Goal: Register for event/course

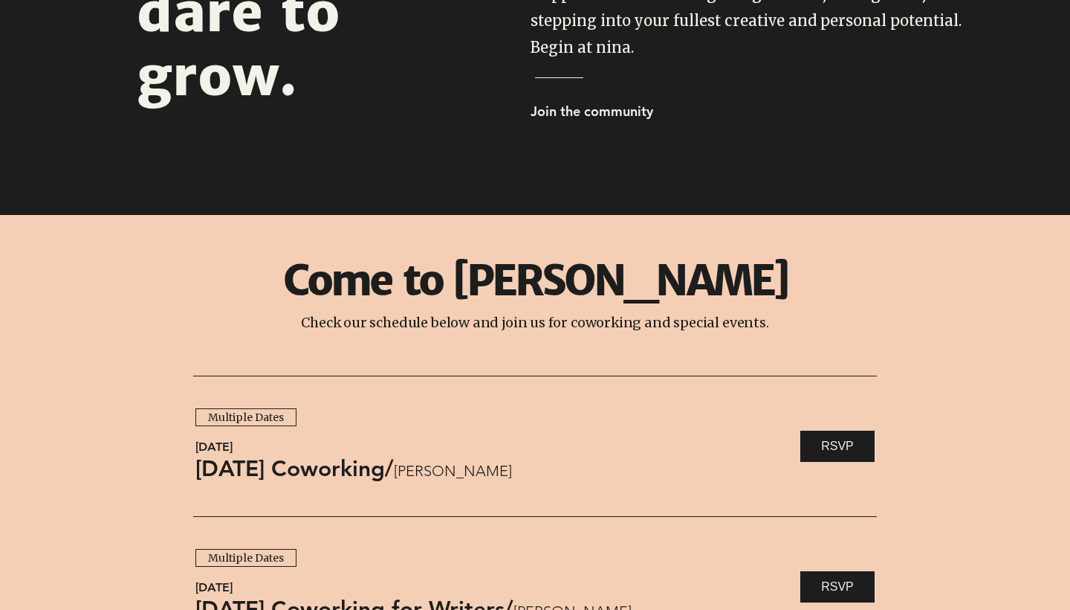
scroll to position [867, 0]
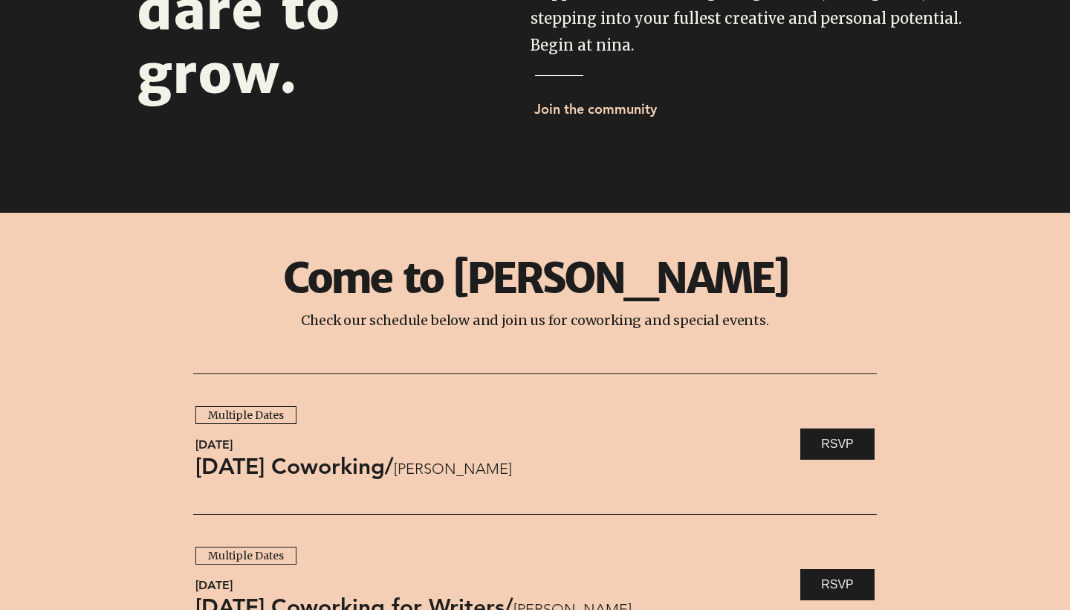
click at [618, 112] on span "Join the community" at bounding box center [595, 108] width 123 height 17
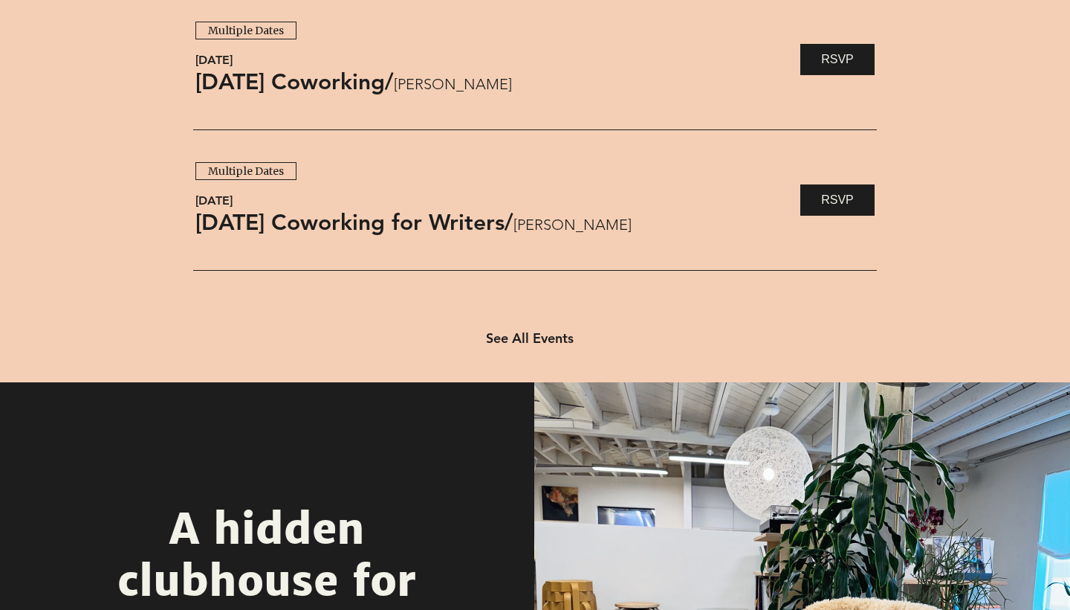
scroll to position [1252, 0]
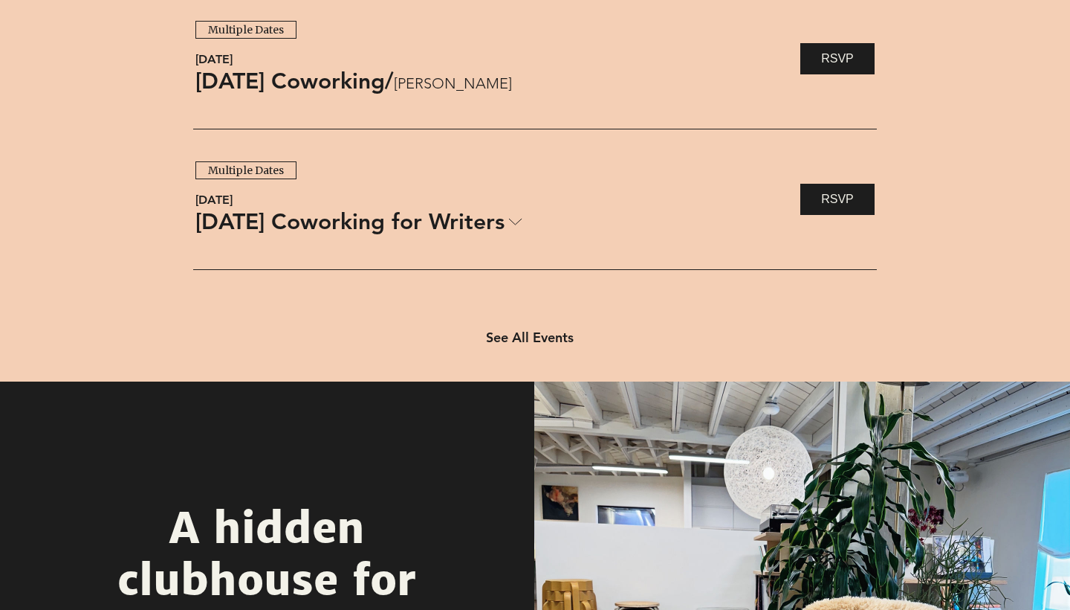
click at [505, 224] on span "Monday Coworking for Writers" at bounding box center [349, 221] width 309 height 31
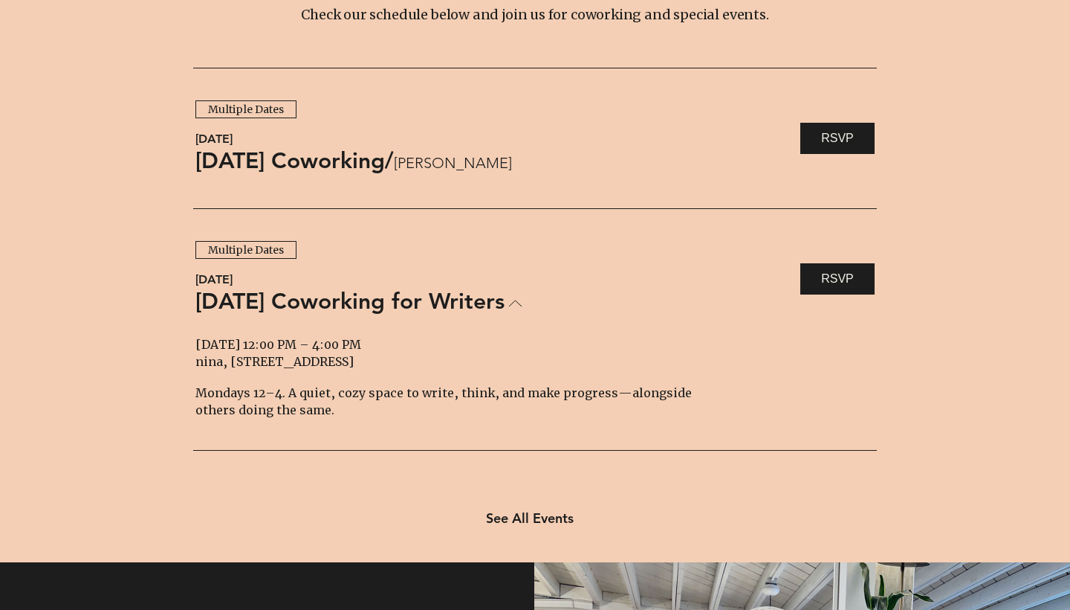
scroll to position [1156, 0]
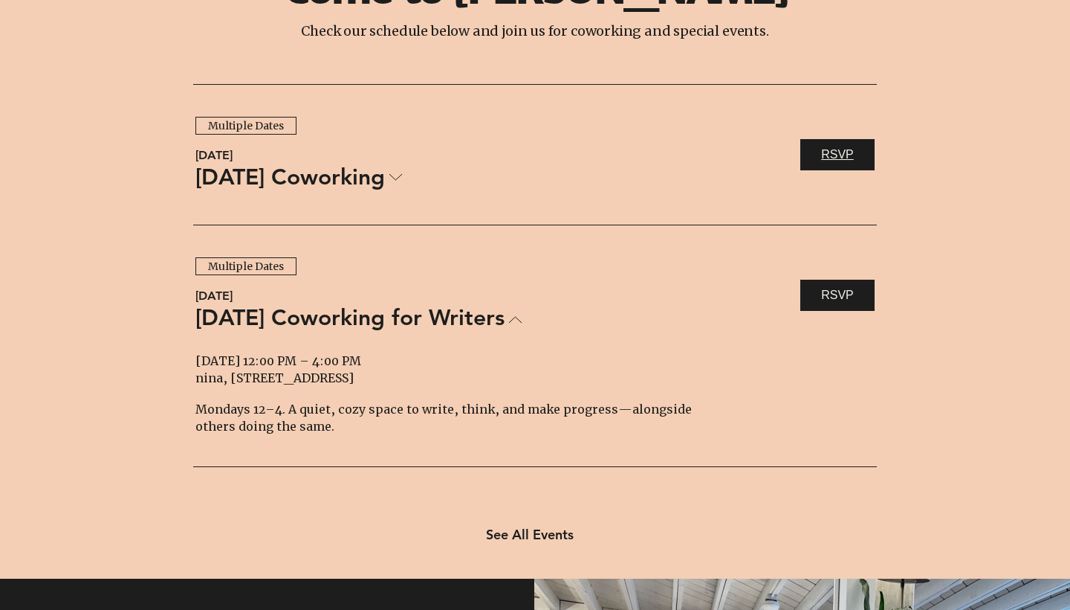
click at [838, 158] on span "RSVP" at bounding box center [837, 154] width 33 height 16
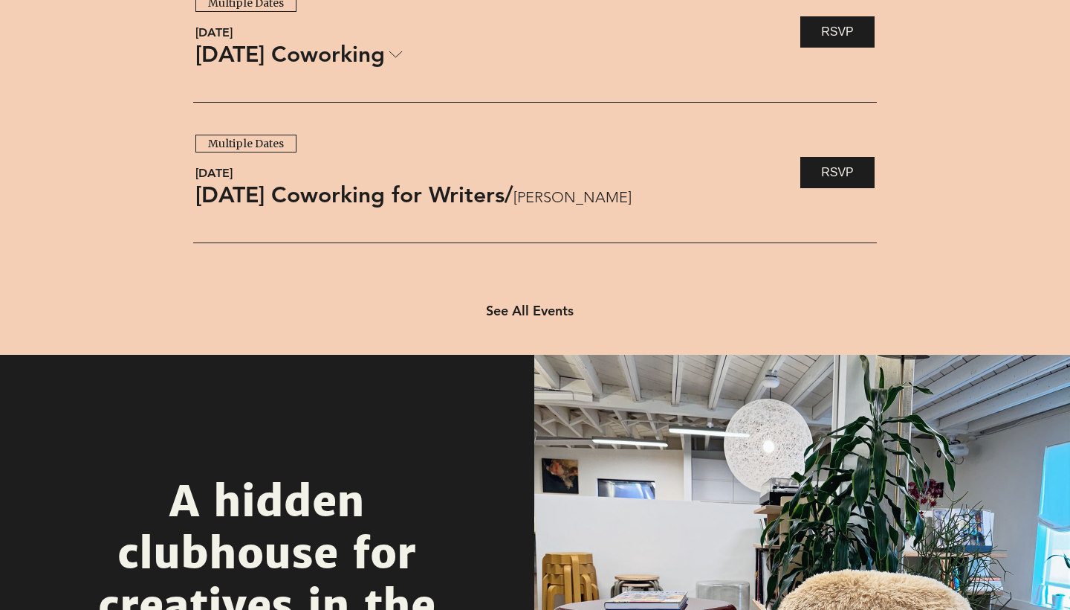
scroll to position [1286, 0]
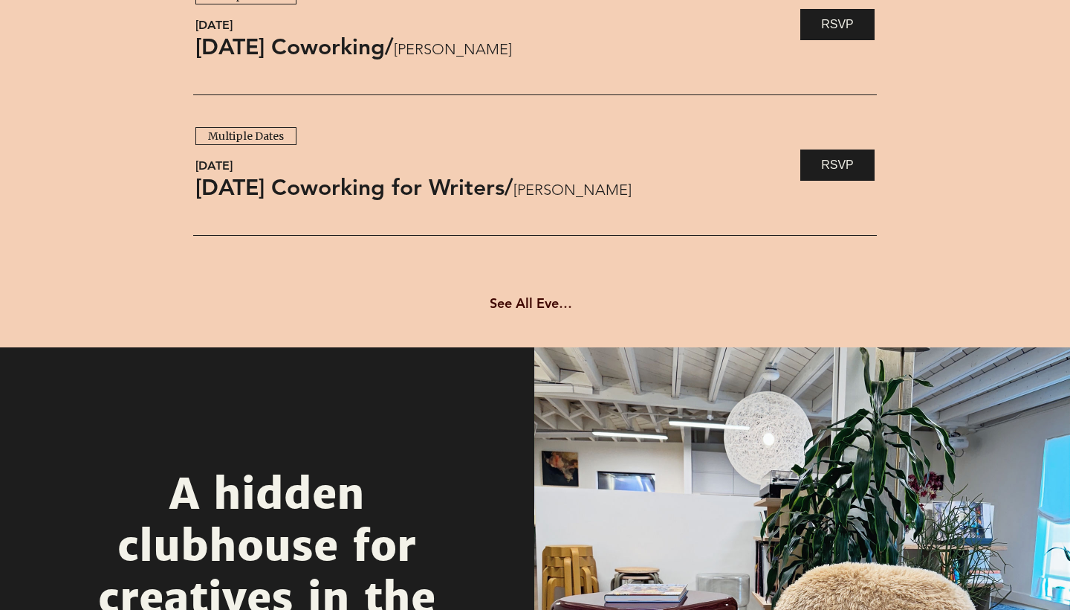
click at [522, 302] on span "See All Events" at bounding box center [533, 302] width 87 height 17
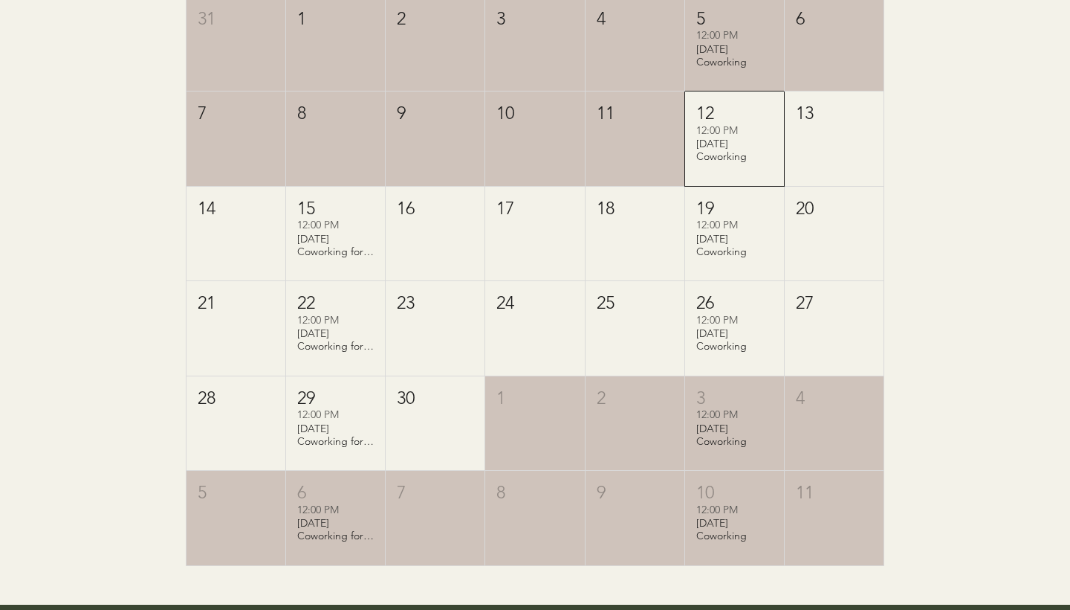
scroll to position [485, 0]
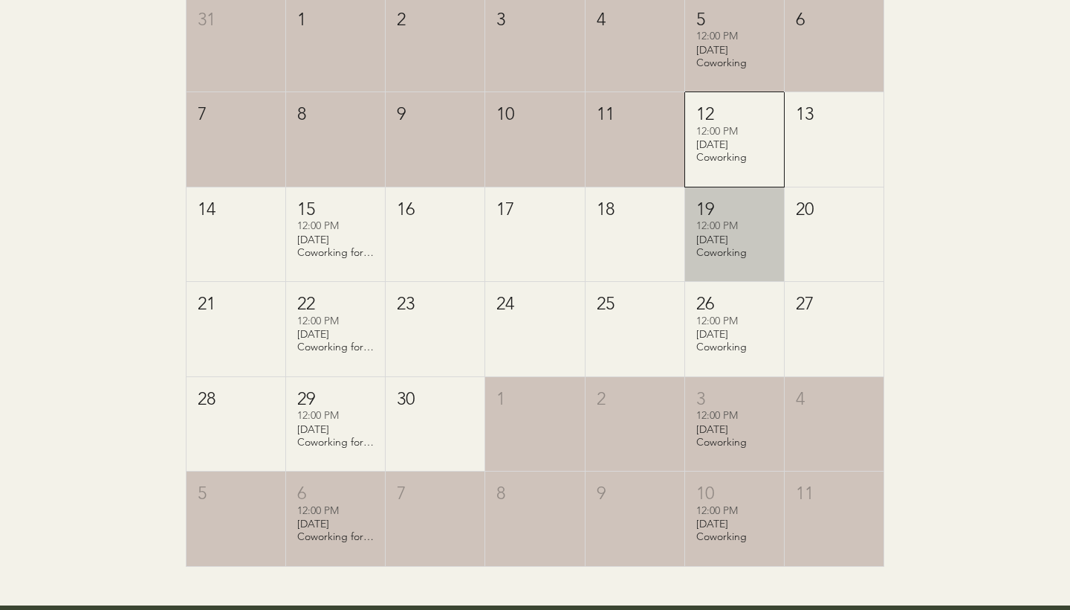
click at [749, 227] on div "12:00 PM" at bounding box center [734, 226] width 77 height 15
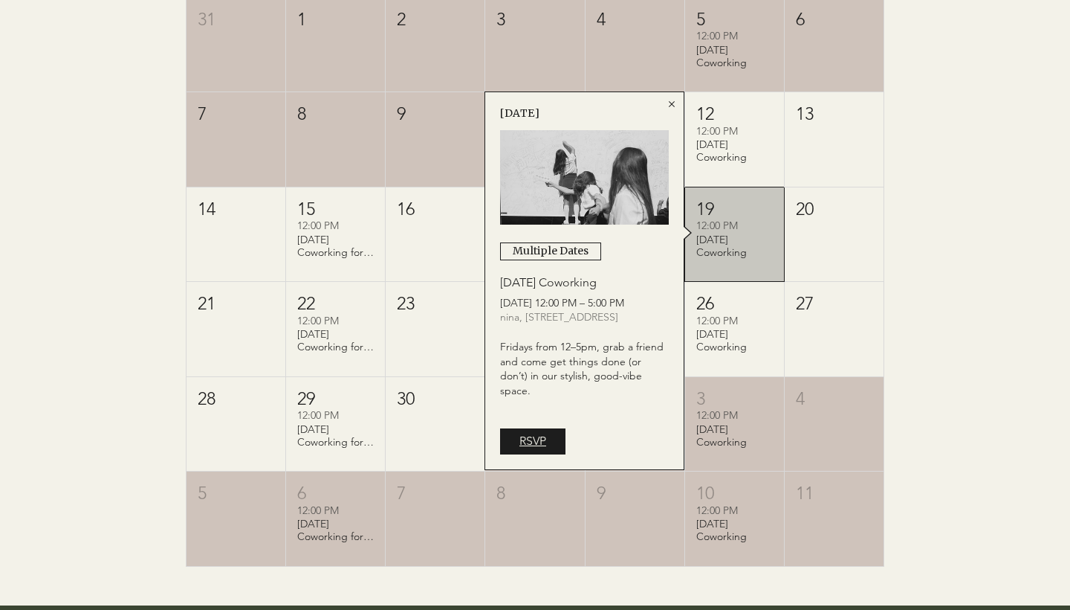
click at [549, 451] on link "RSVP" at bounding box center [532, 440] width 65 height 25
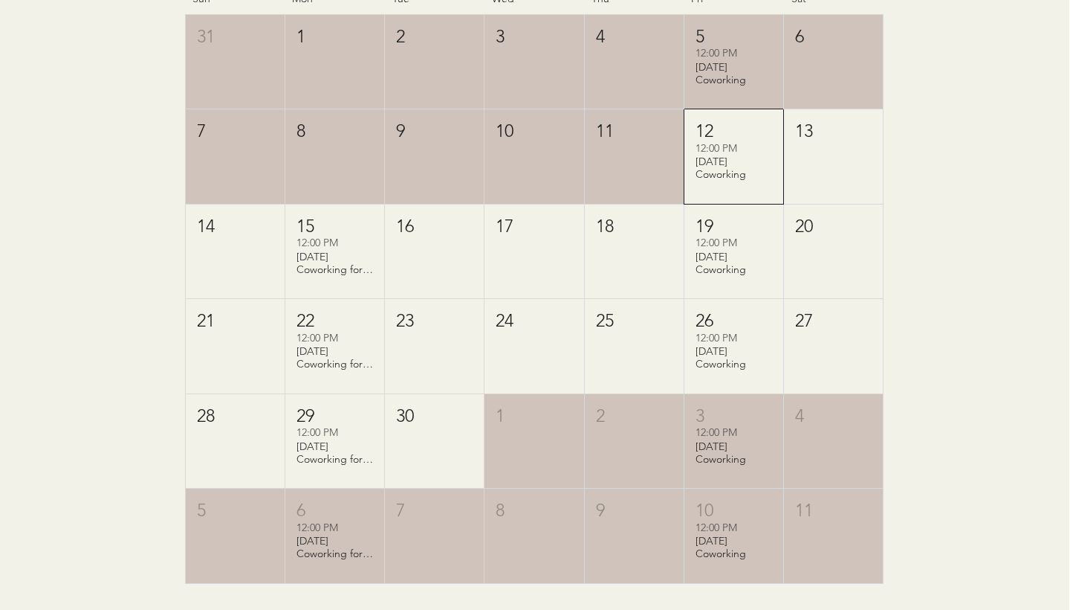
scroll to position [465, 1]
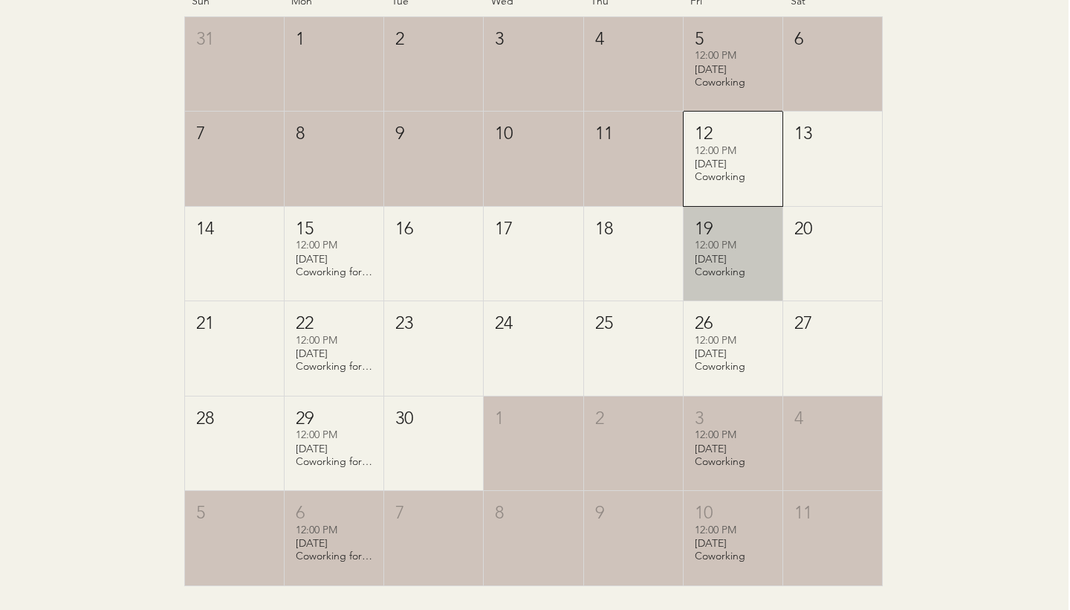
click at [718, 266] on div "[DATE] Coworking" at bounding box center [733, 265] width 77 height 25
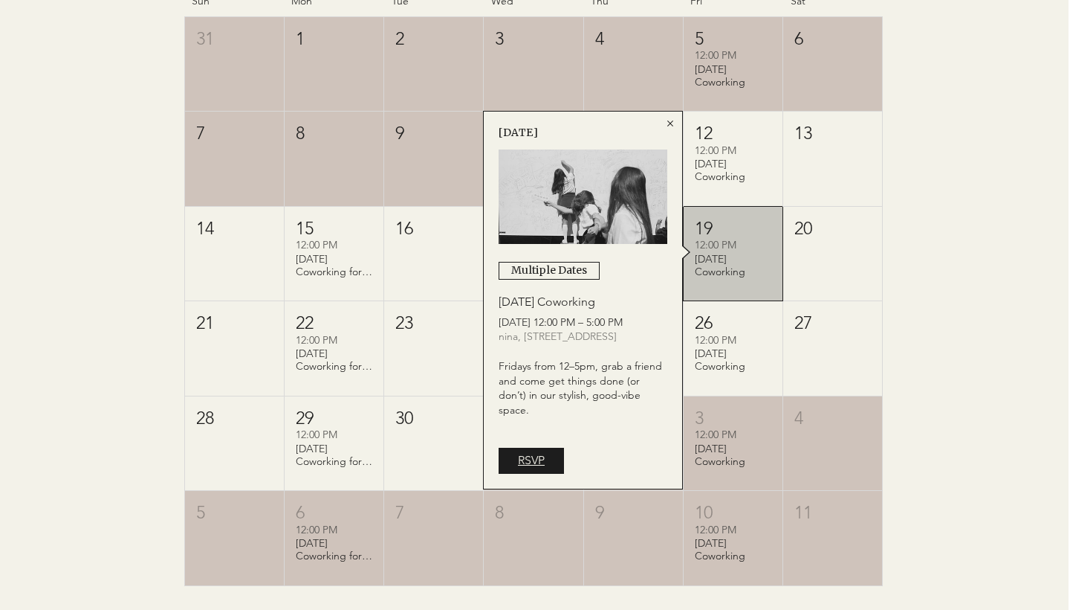
click at [550, 462] on link "RSVP" at bounding box center [531, 459] width 65 height 25
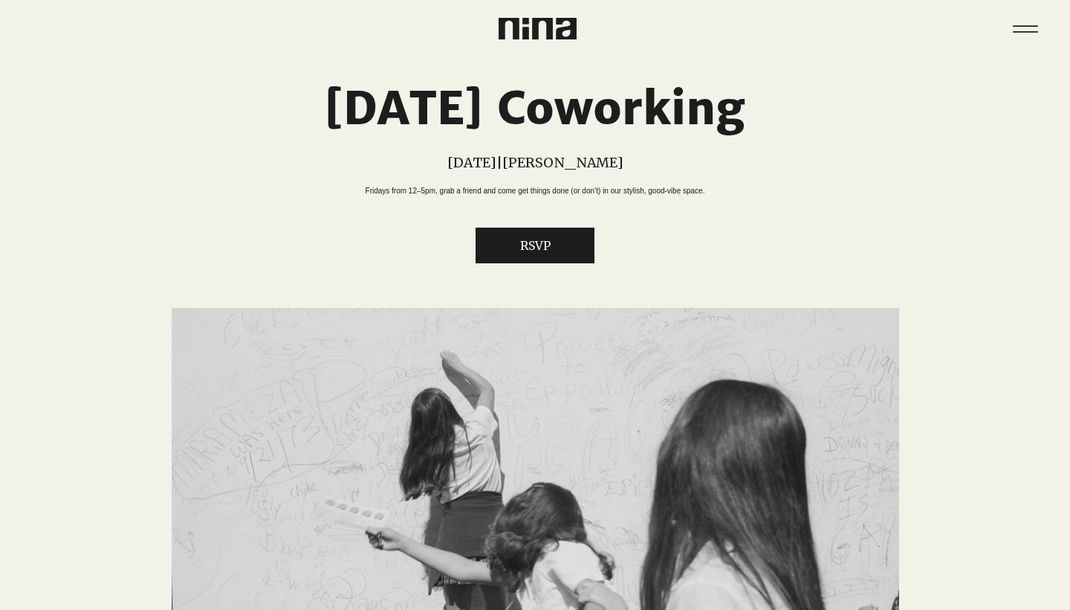
scroll to position [1, 0]
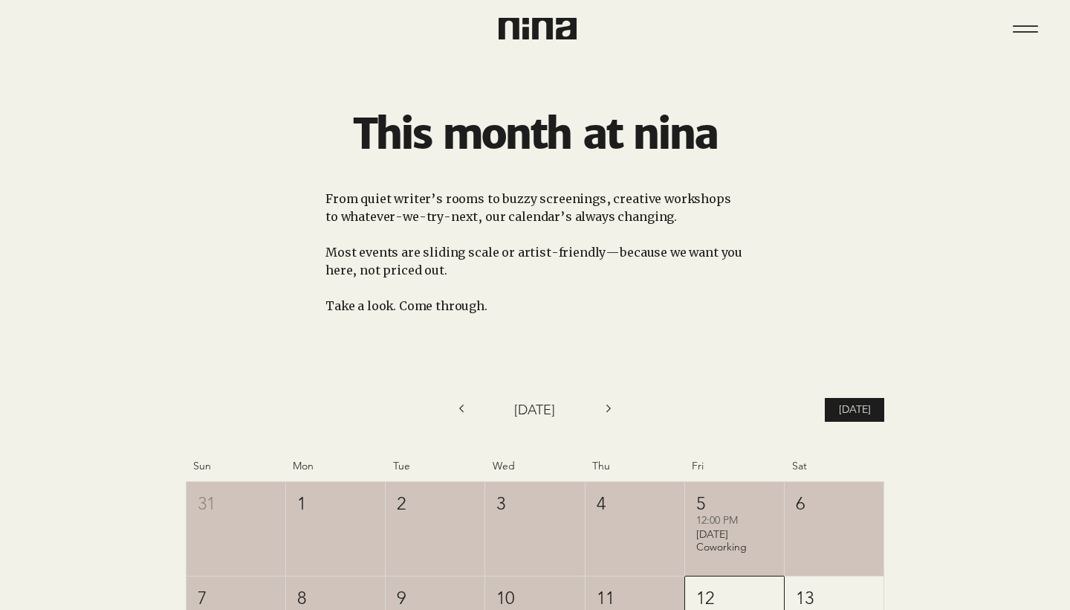
scroll to position [465, 0]
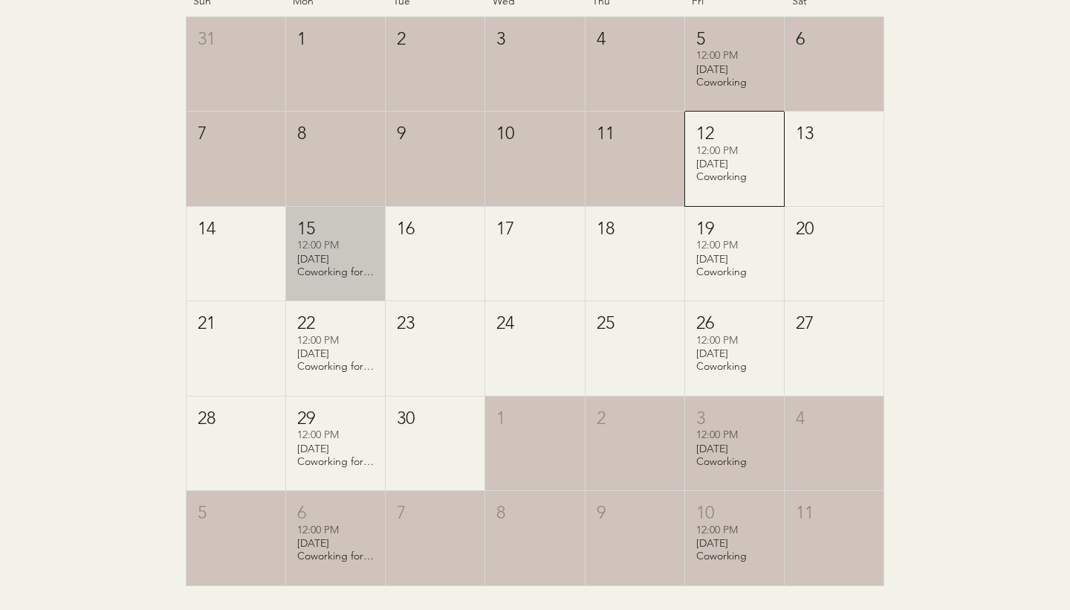
click at [343, 265] on div "[DATE] Coworking for Writers" at bounding box center [335, 265] width 77 height 25
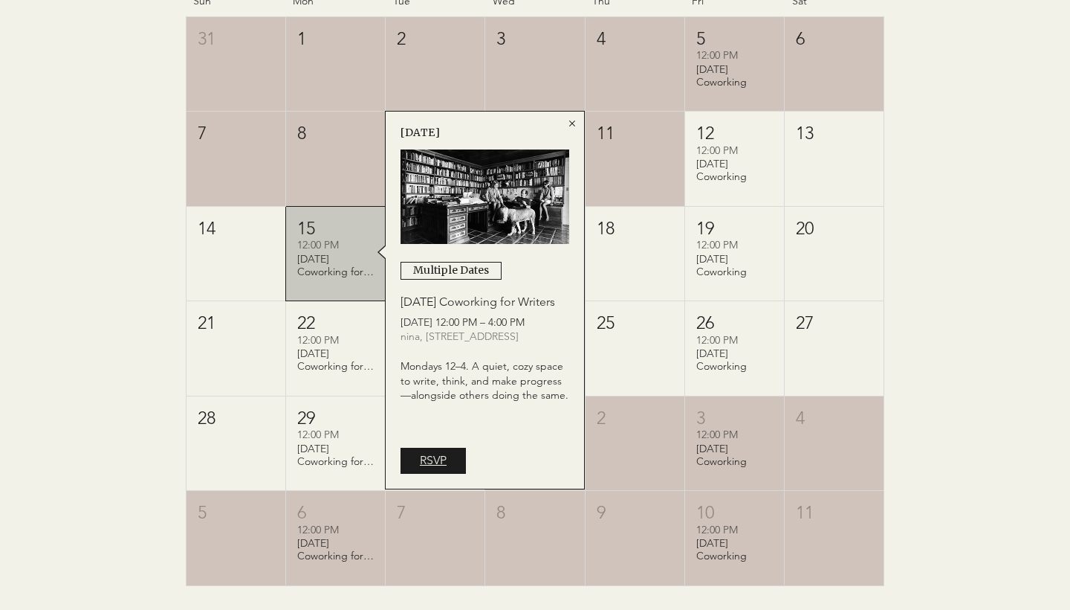
click at [455, 453] on link "RSVP" at bounding box center [433, 459] width 65 height 25
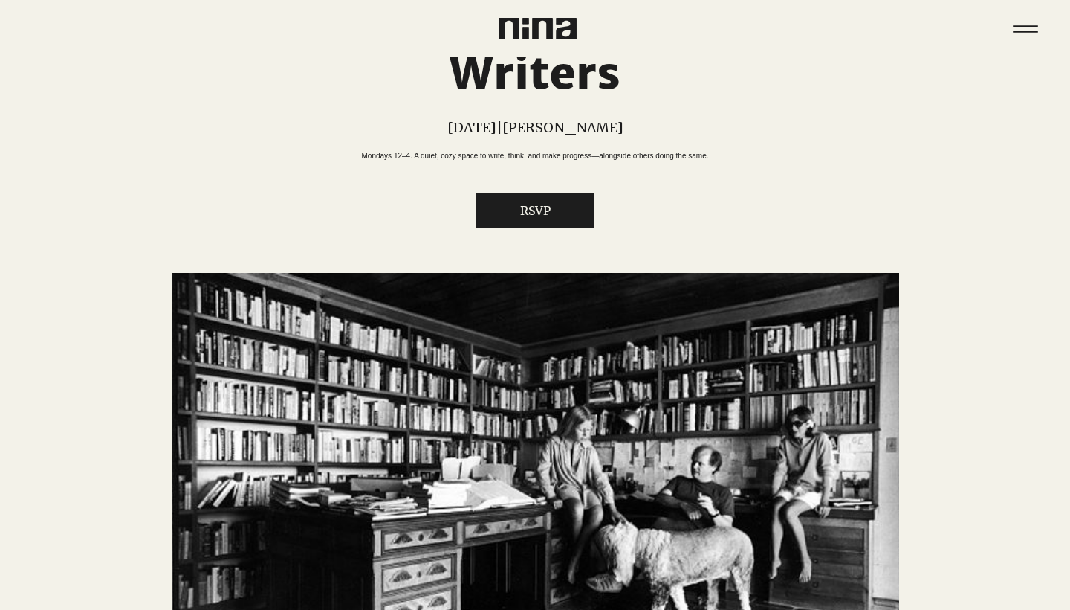
scroll to position [114, 0]
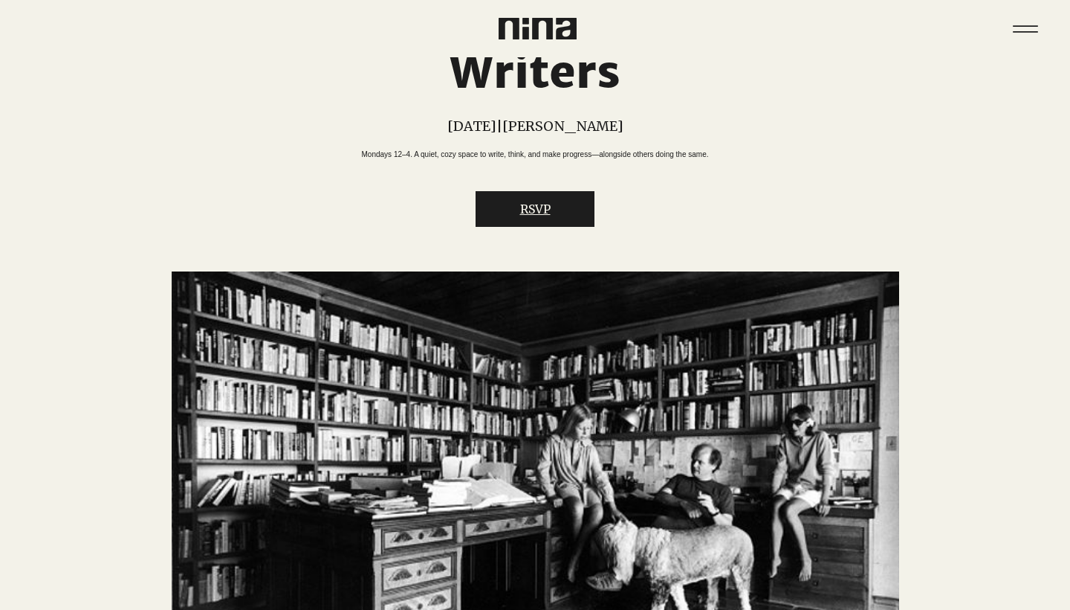
click at [531, 227] on button "RSVP" at bounding box center [535, 209] width 119 height 36
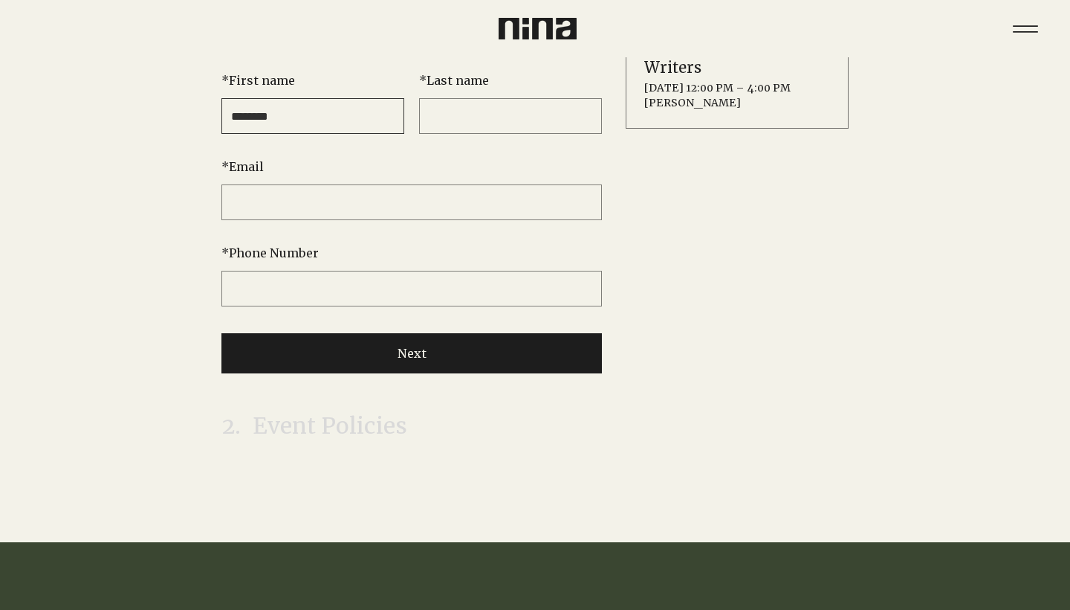
type input "********"
type input "*****"
type input "**********"
click at [346, 358] on button "Next" at bounding box center [412, 353] width 381 height 40
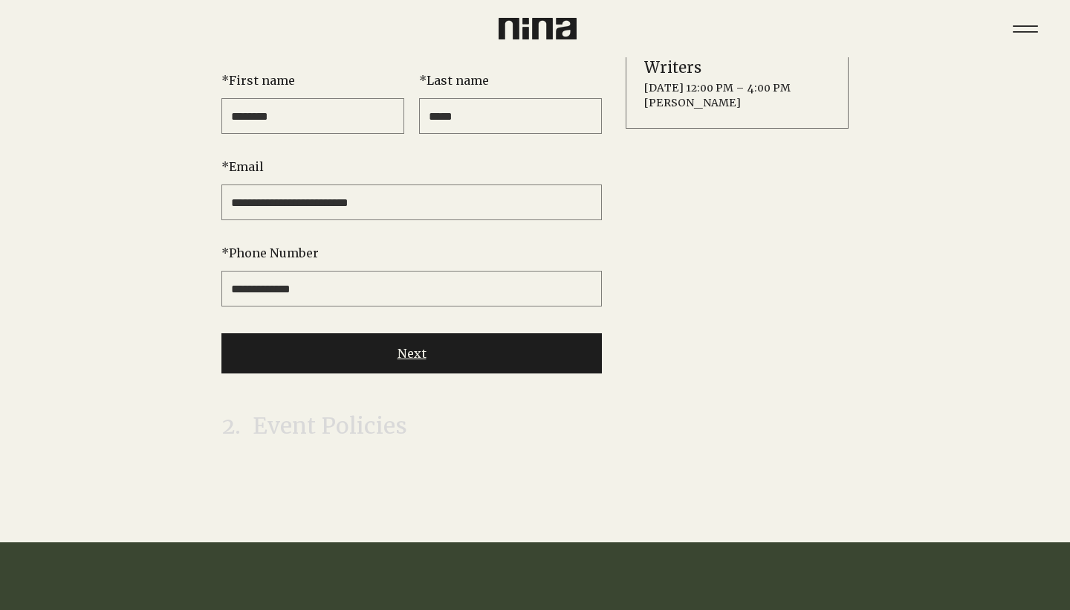
scroll to position [84, 0]
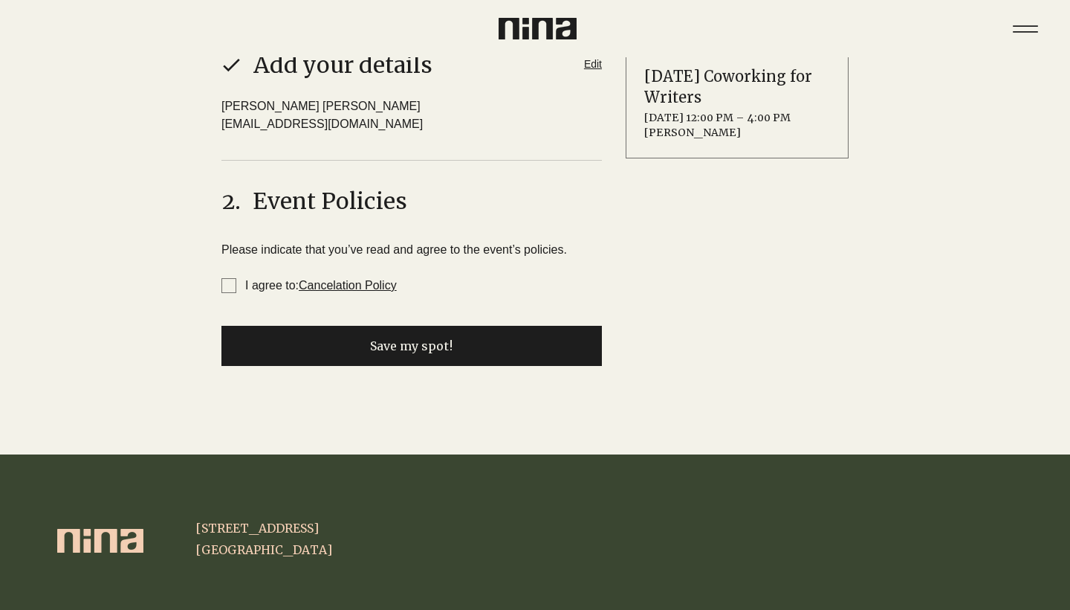
click at [349, 287] on link "Cancelation Policy" at bounding box center [348, 285] width 98 height 13
click at [230, 286] on span "I agree to: Cancelation Policy" at bounding box center [229, 285] width 15 height 15
click at [348, 357] on button "Save my spot!" at bounding box center [412, 346] width 381 height 40
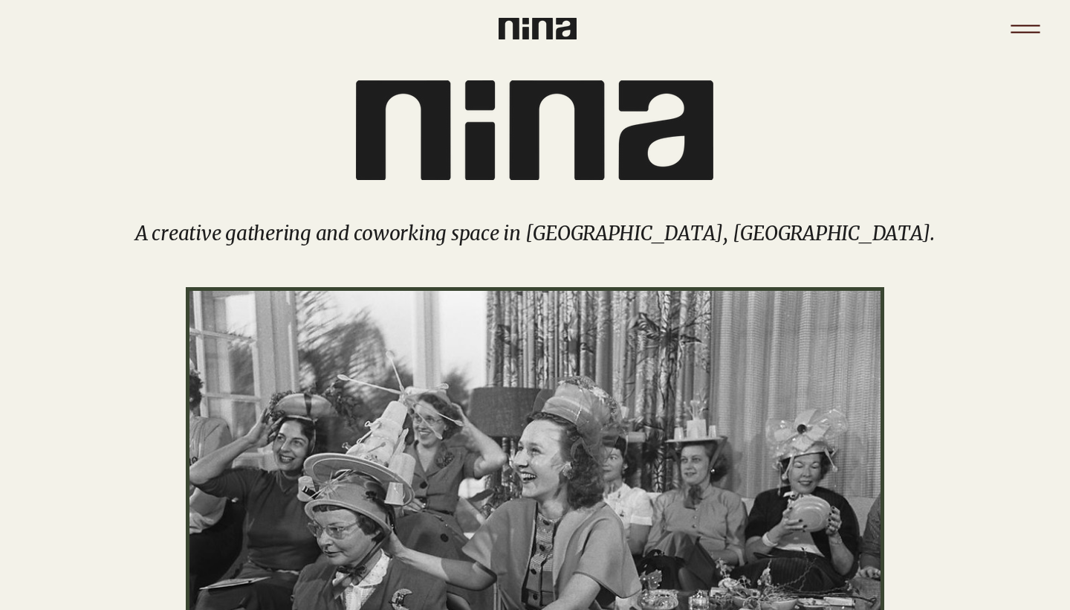
click at [1034, 27] on icon "Menu" at bounding box center [1026, 29] width 52 height 52
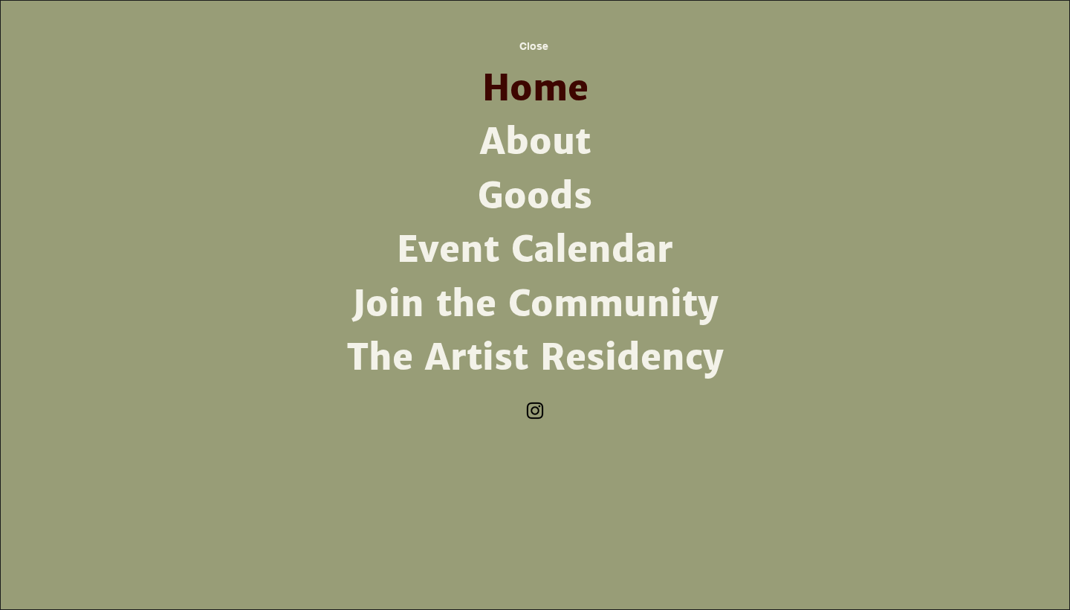
click at [536, 203] on link "Goods" at bounding box center [535, 196] width 388 height 54
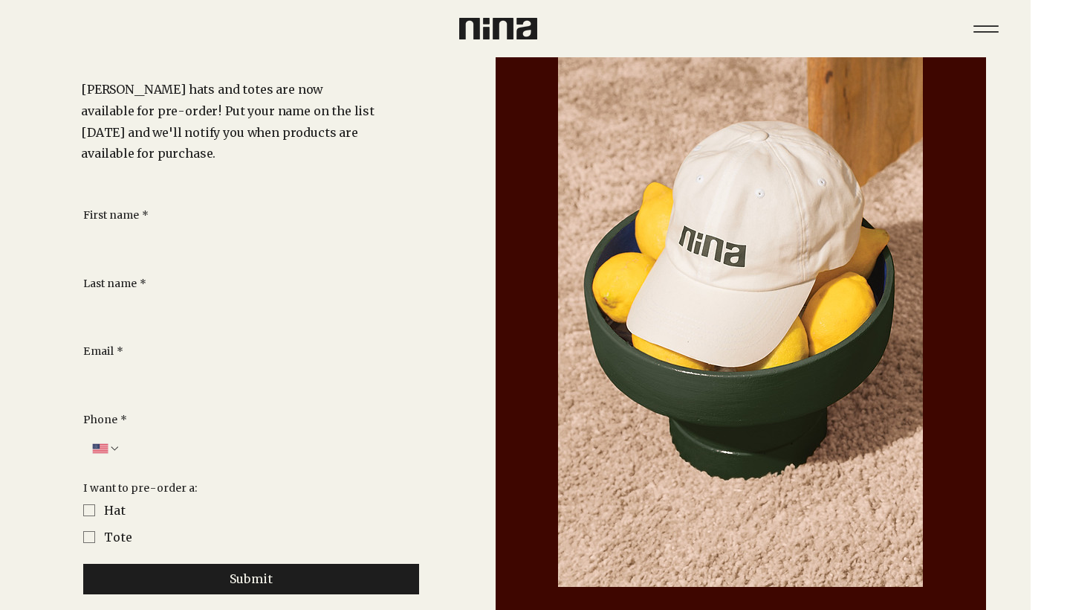
scroll to position [119, 39]
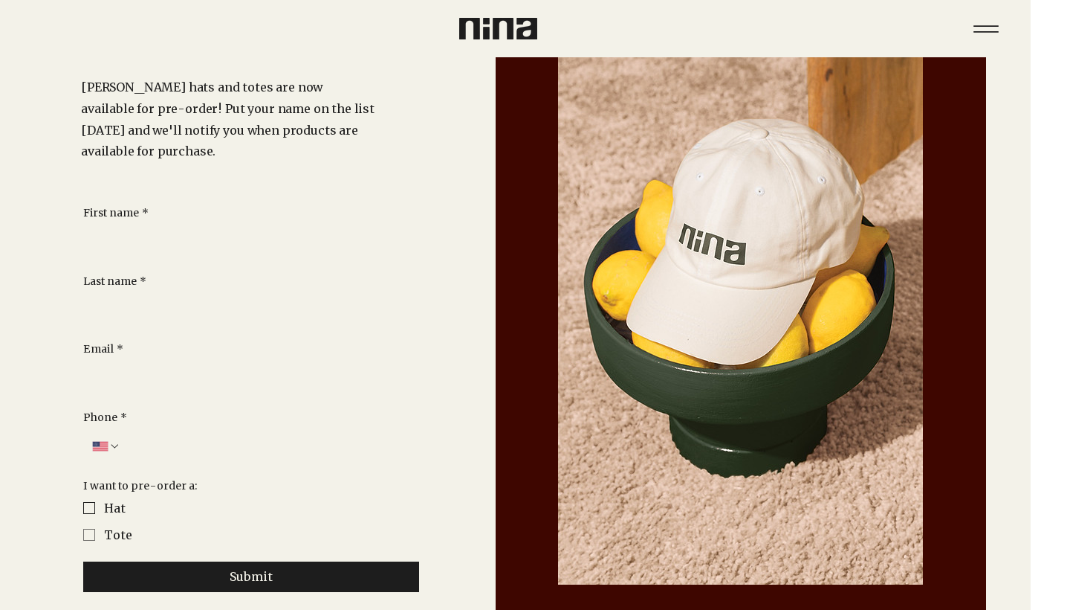
click at [83, 502] on span "Merch Pre-Orders" at bounding box center [89, 508] width 12 height 12
click at [88, 529] on span "Merch Pre-Orders" at bounding box center [89, 535] width 12 height 12
type input "********"
type input "*****"
type input "**********"
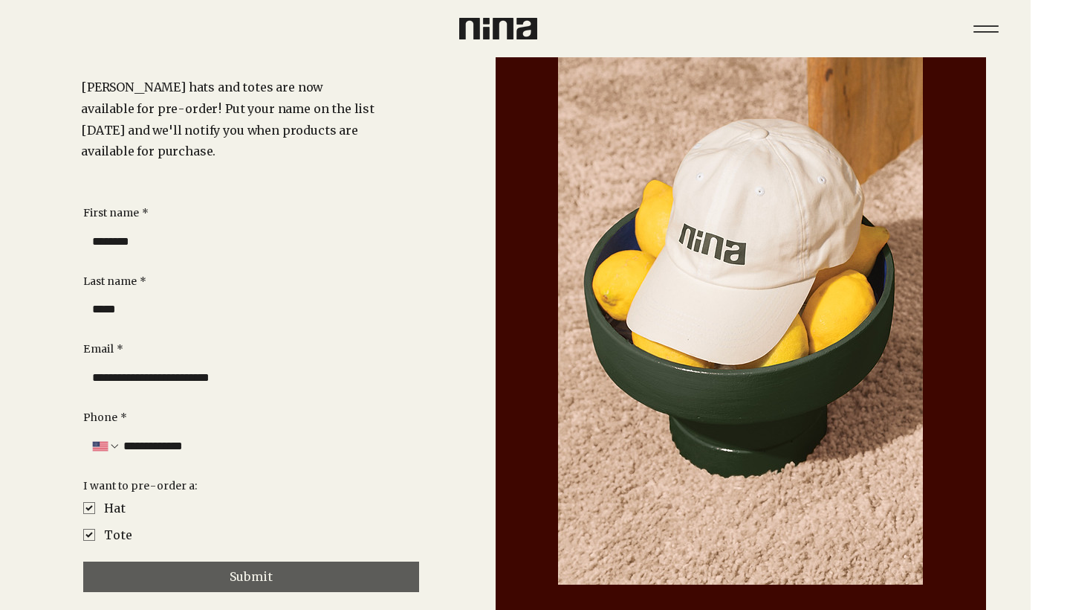
type input "**********"
click at [210, 561] on button "Submit" at bounding box center [251, 576] width 336 height 30
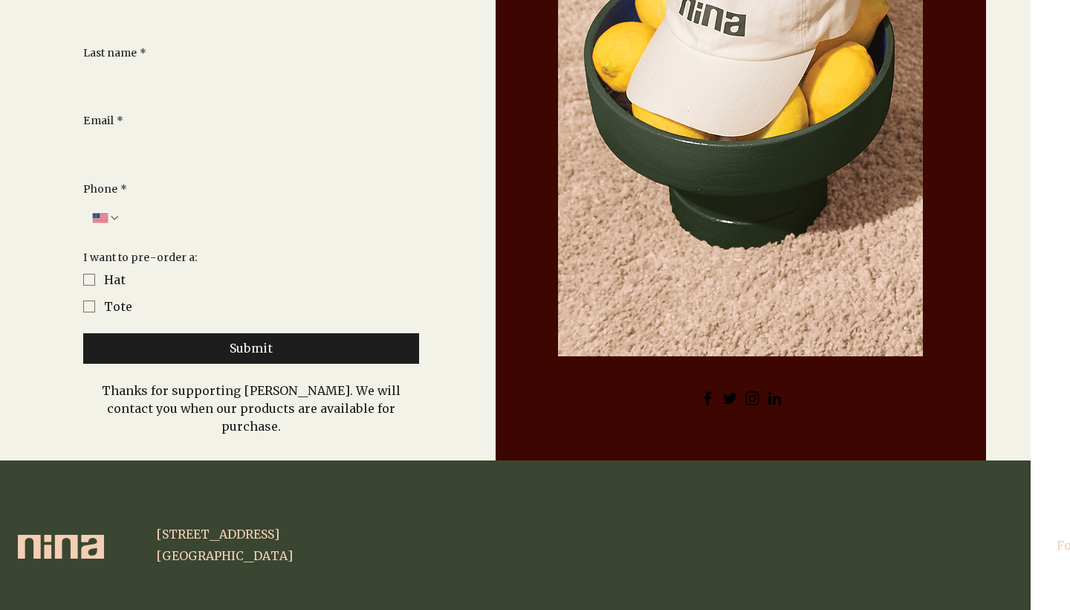
scroll to position [346, 39]
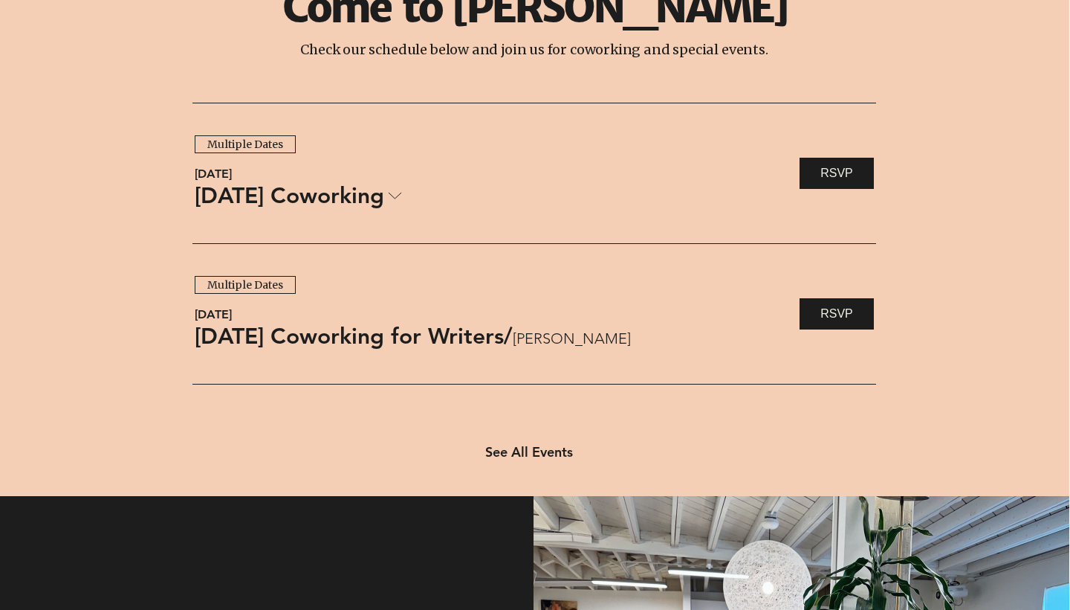
scroll to position [1161, 0]
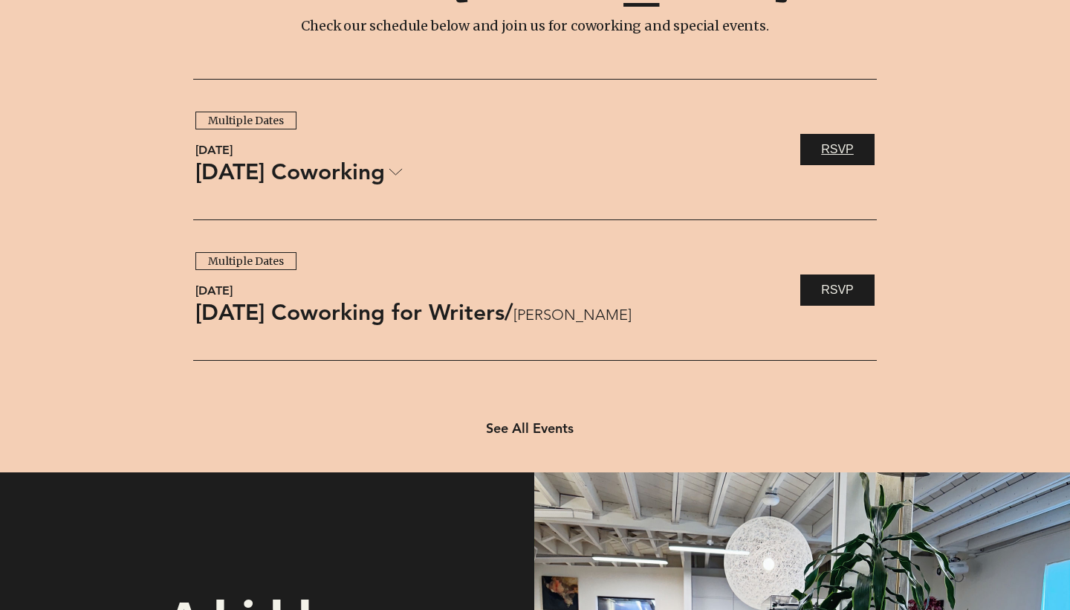
click at [836, 159] on link "RSVP" at bounding box center [838, 149] width 74 height 31
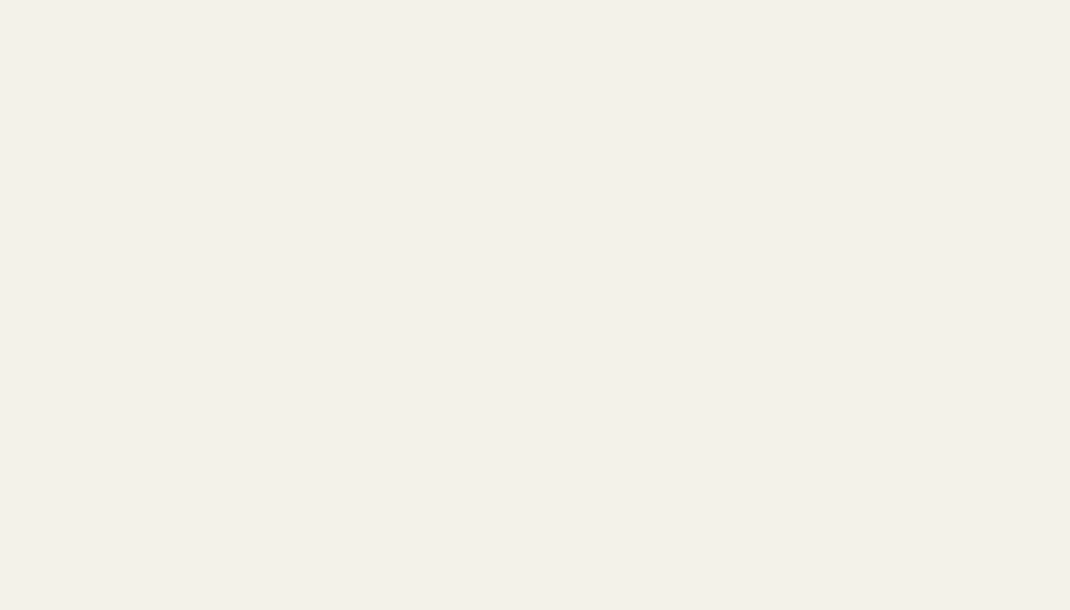
scroll to position [298, 0]
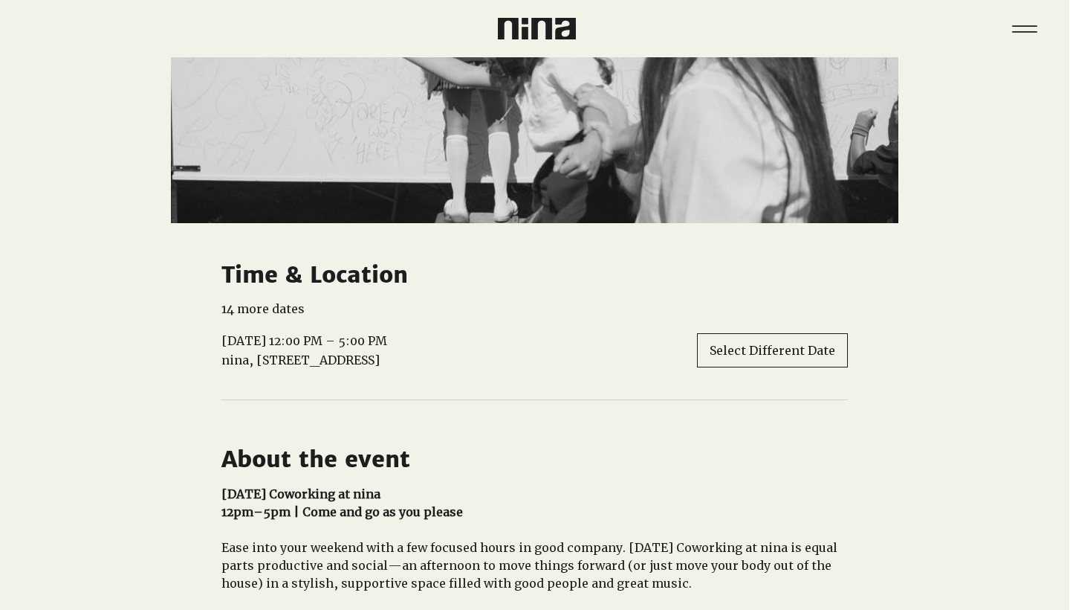
scroll to position [545, 1]
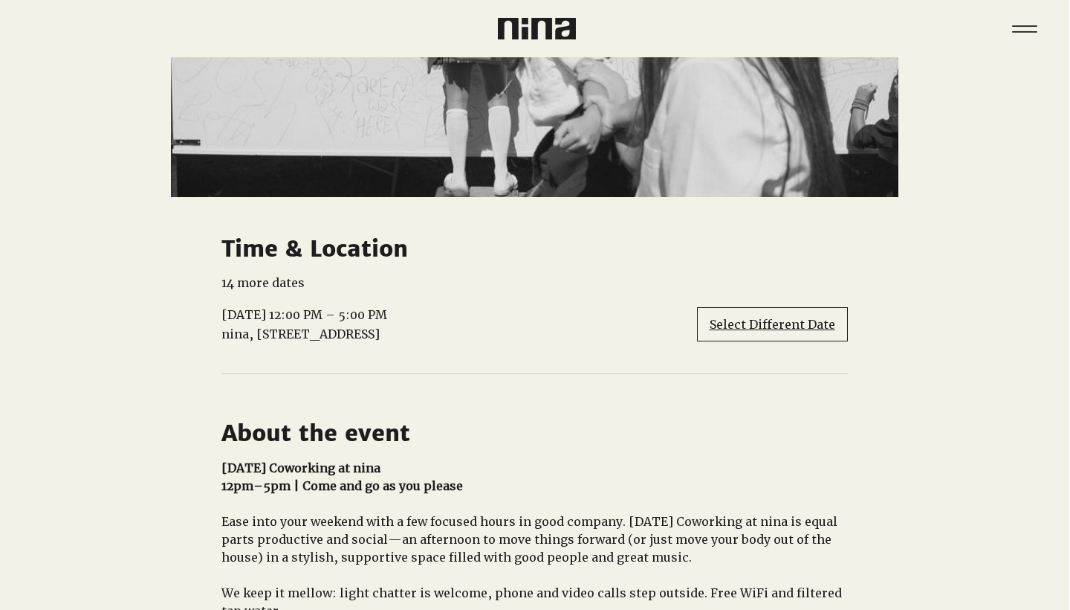
click at [769, 332] on span "Select Different Date" at bounding box center [773, 324] width 126 height 16
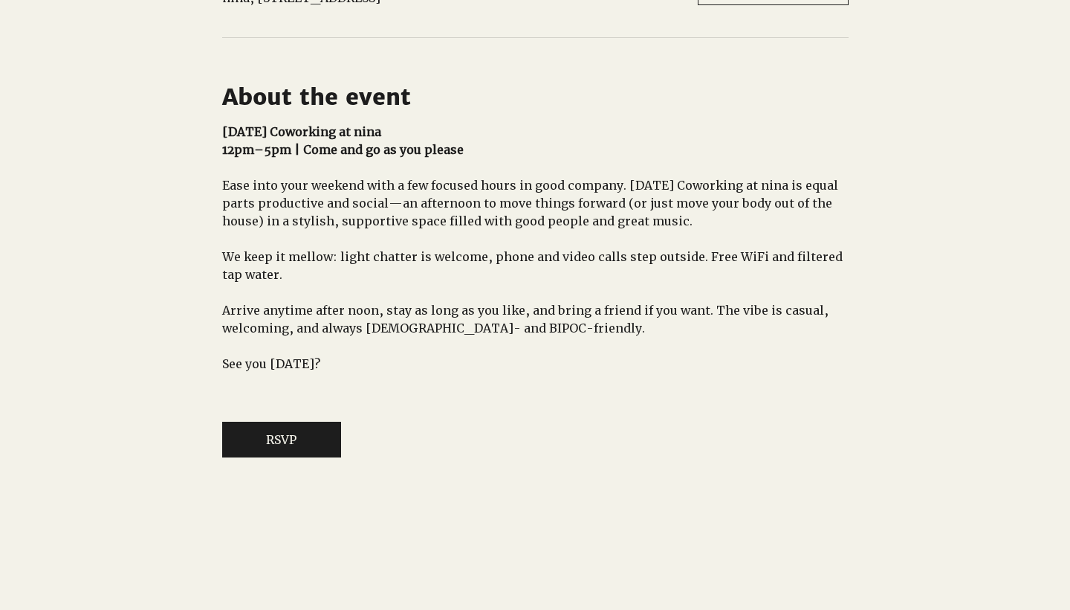
scroll to position [888, 0]
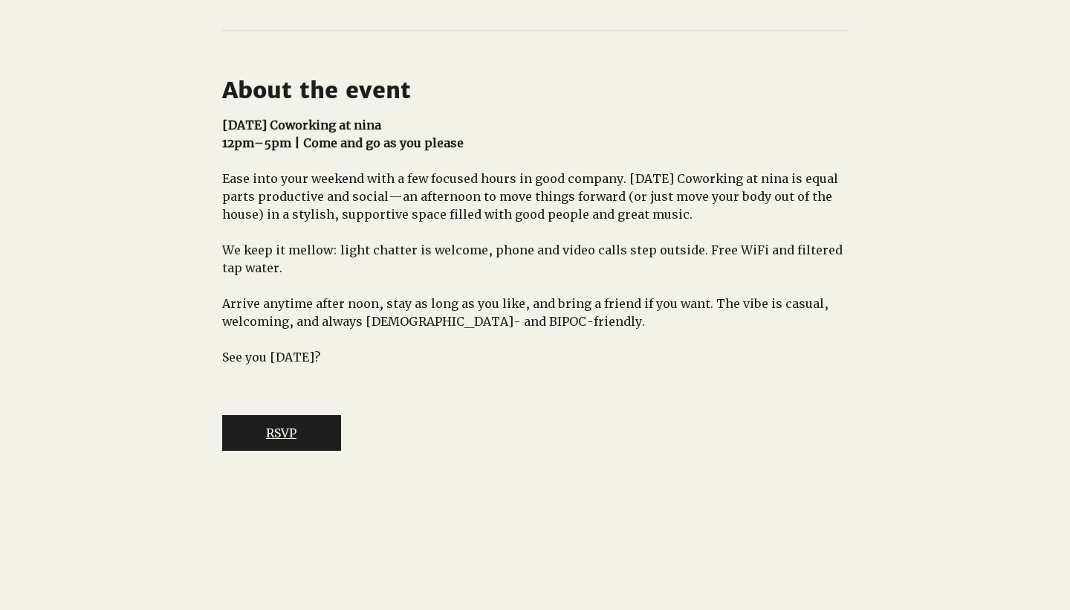
click at [288, 450] on button "RSVP" at bounding box center [281, 433] width 119 height 36
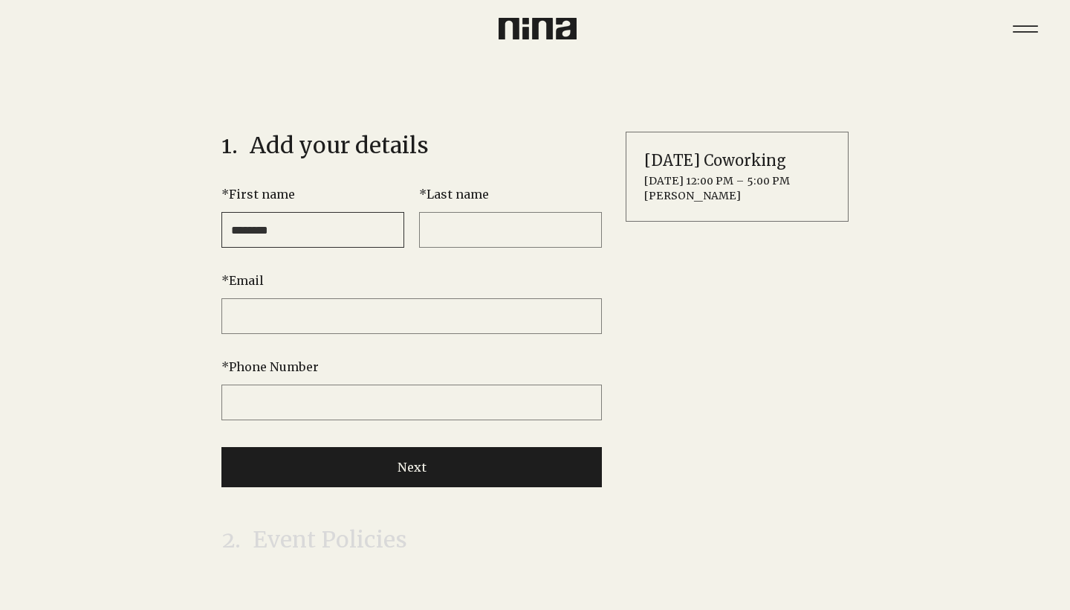
type input "********"
type input "*****"
type input "**********"
click at [429, 463] on button "Next" at bounding box center [412, 467] width 381 height 40
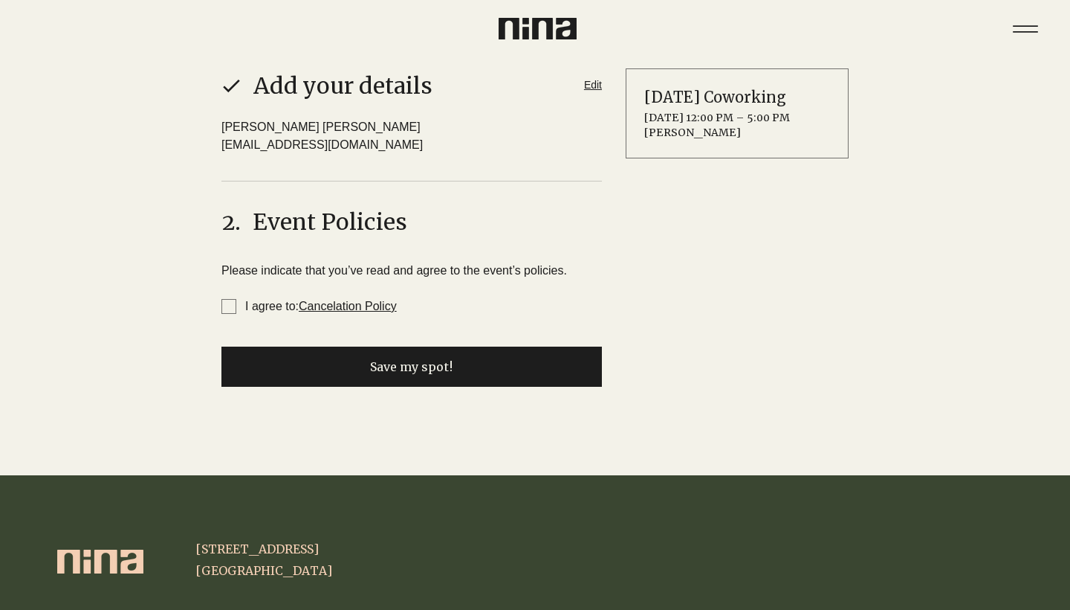
scroll to position [84, 0]
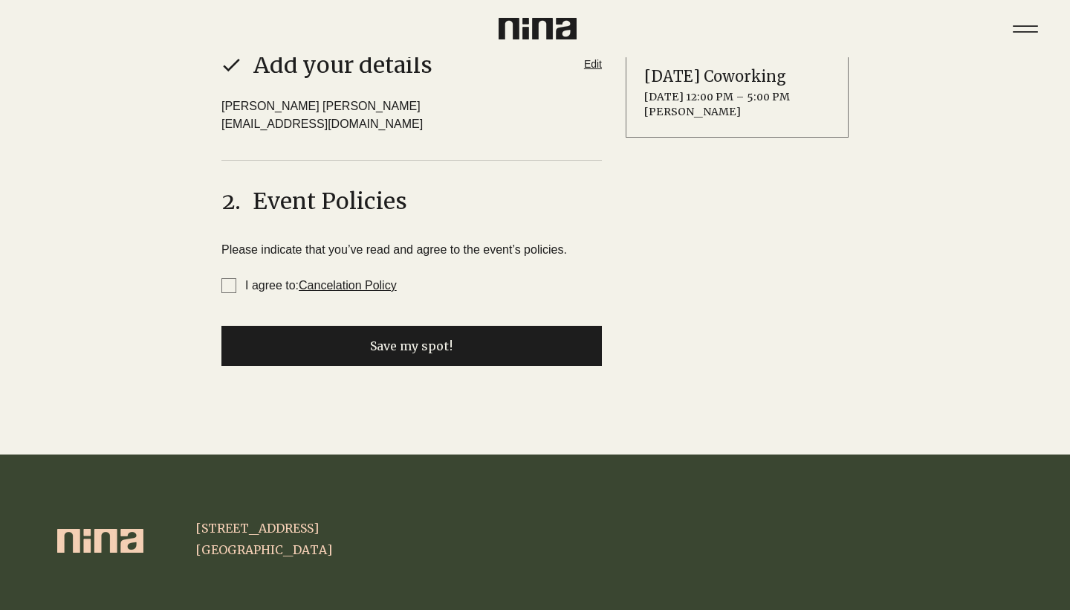
click at [227, 282] on span "I agree to: Cancelation Policy" at bounding box center [229, 285] width 15 height 15
click at [292, 345] on button "Save my spot!" at bounding box center [412, 346] width 381 height 40
